Goal: Information Seeking & Learning: Find specific page/section

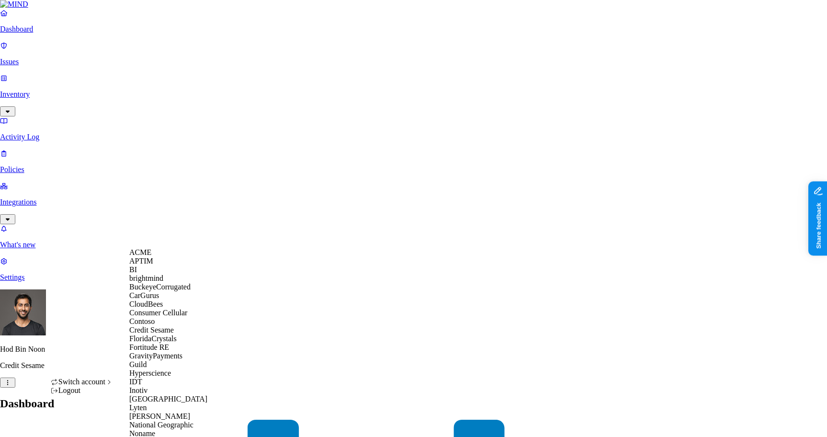
scroll to position [475, 0]
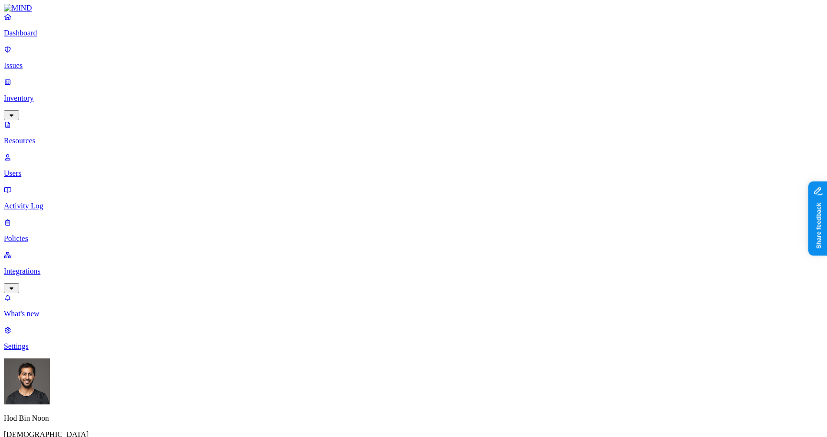
click at [309, 120] on span "Secrets" at bounding box center [298, 124] width 22 height 8
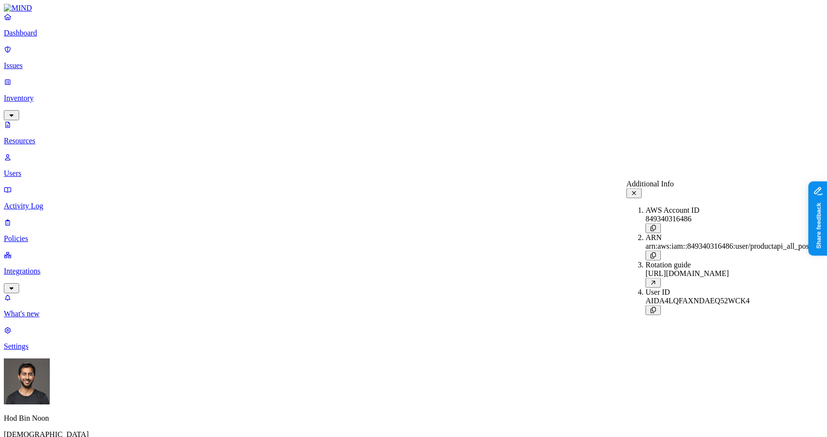
scroll to position [41, 0]
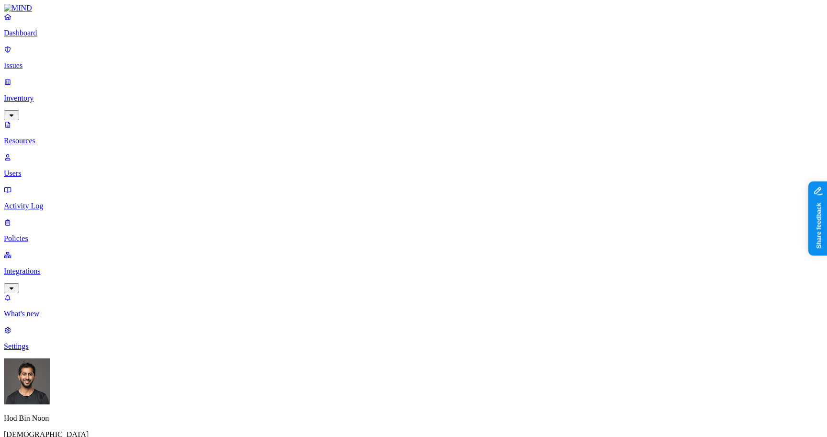
type input "open"
click at [421, 76] on div "OpenAI API Key" at bounding box center [454, 67] width 92 height 18
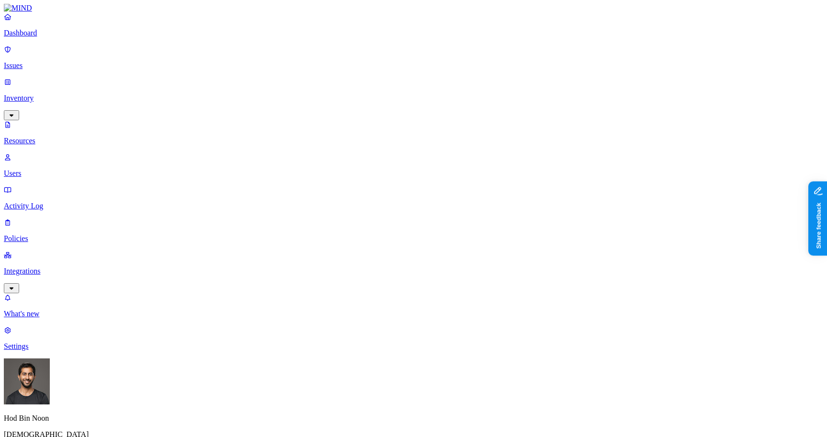
click at [471, 186] on div "Public" at bounding box center [471, 199] width 0 height 26
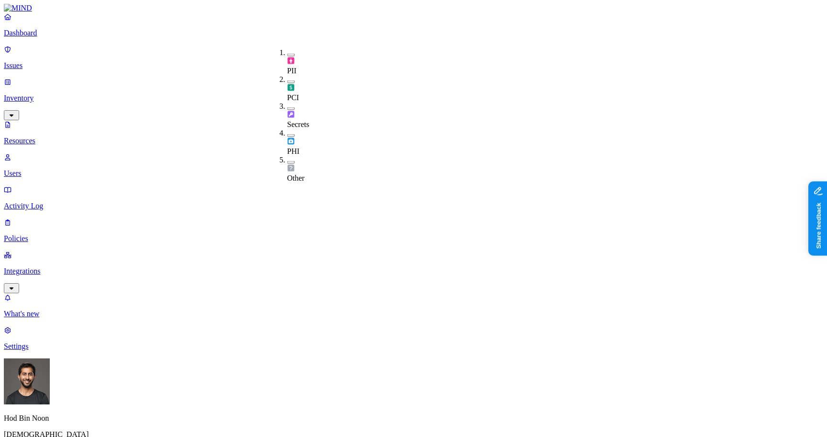
click at [287, 48] on div "PII" at bounding box center [287, 61] width 0 height 27
click at [287, 77] on div "PCI" at bounding box center [287, 90] width 0 height 27
